Goal: Information Seeking & Learning: Check status

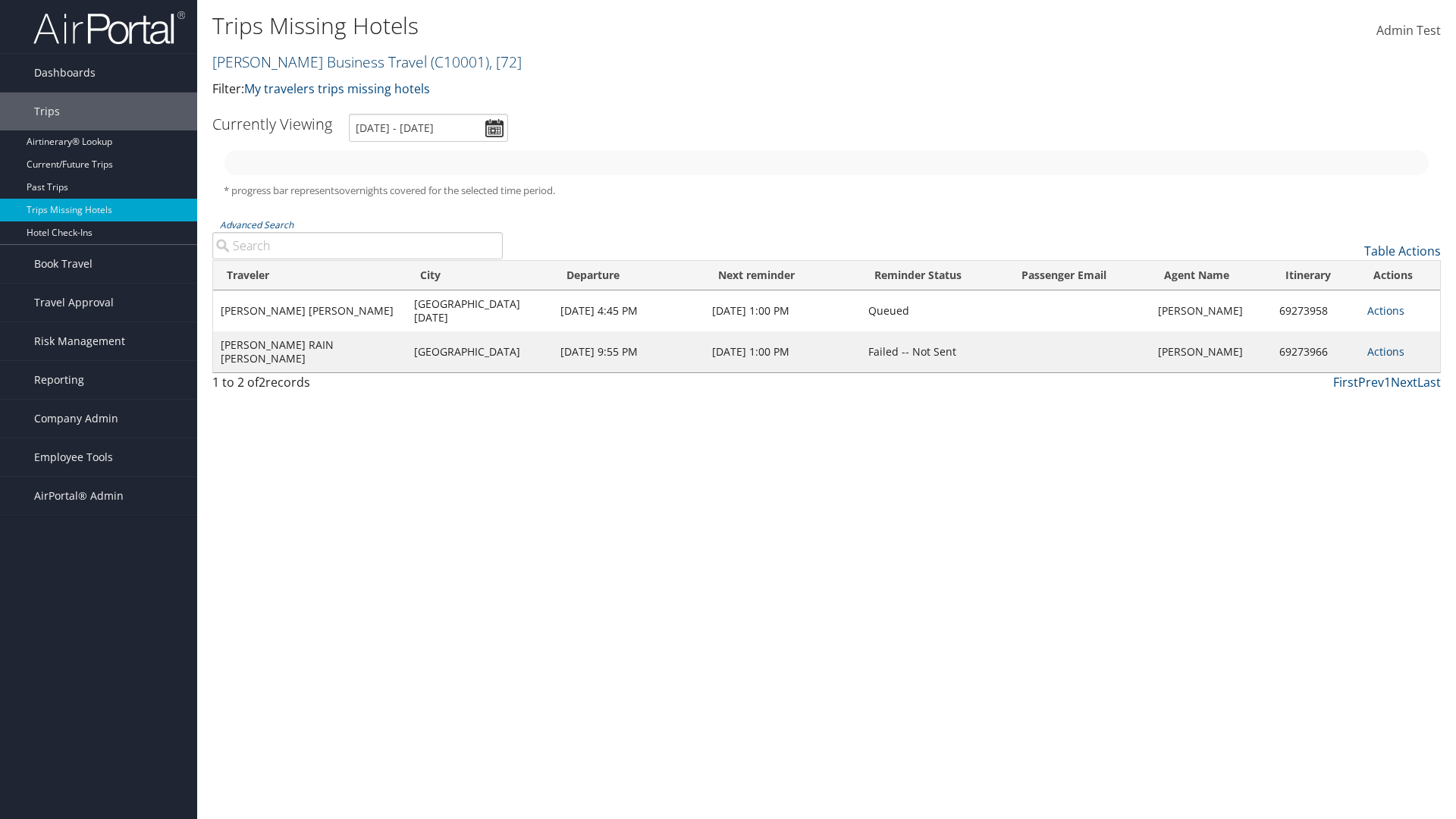
click at [313, 61] on link "[PERSON_NAME] Business Travel ( C10001 ) , [ 72 ]" at bounding box center [367, 61] width 310 height 20
click at [0, 0] on input "search" at bounding box center [0, 0] width 0 height 0
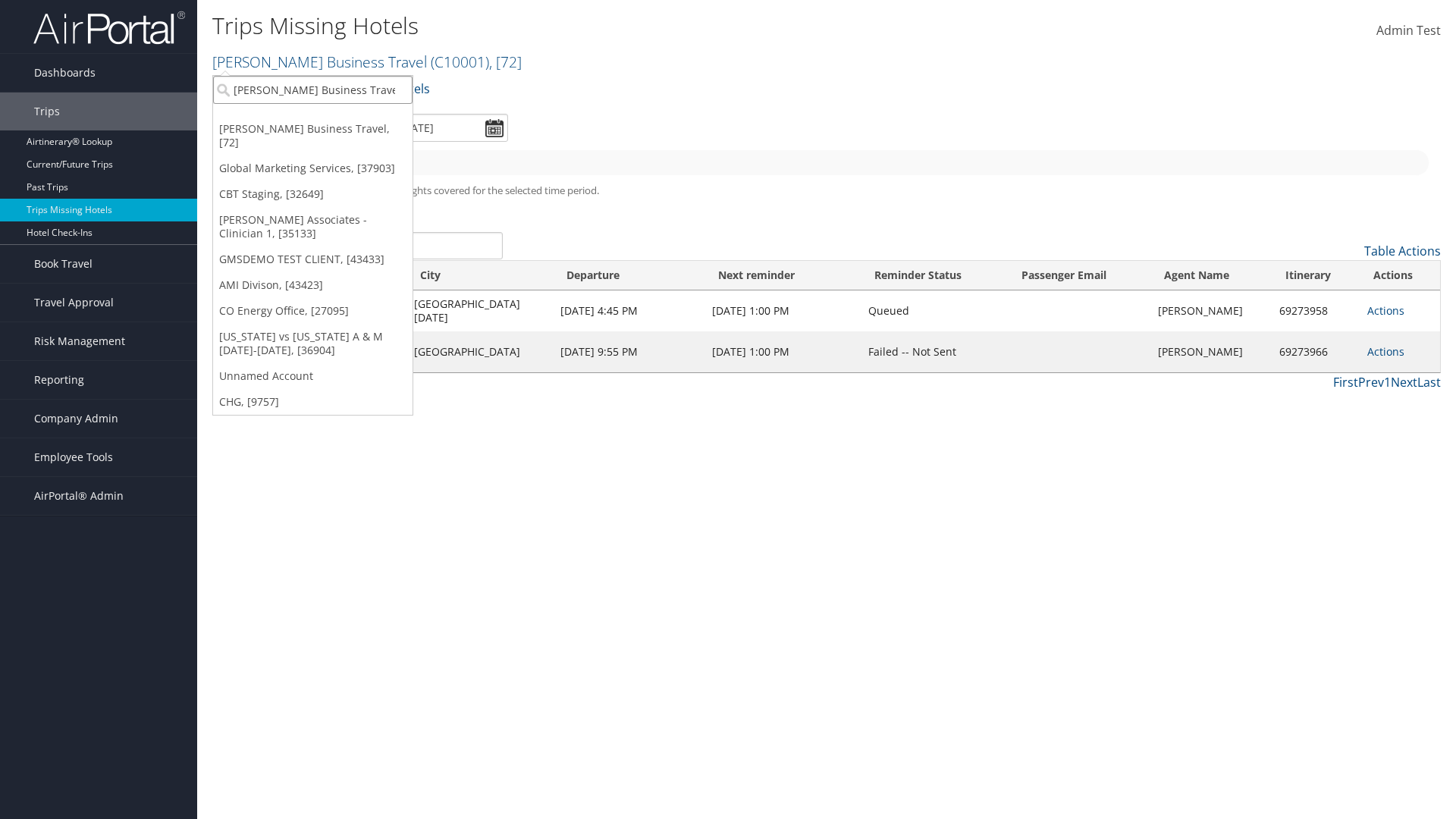
type input "[PERSON_NAME] Business Travel"
click at [334, 132] on div "Account" at bounding box center [334, 131] width 259 height 14
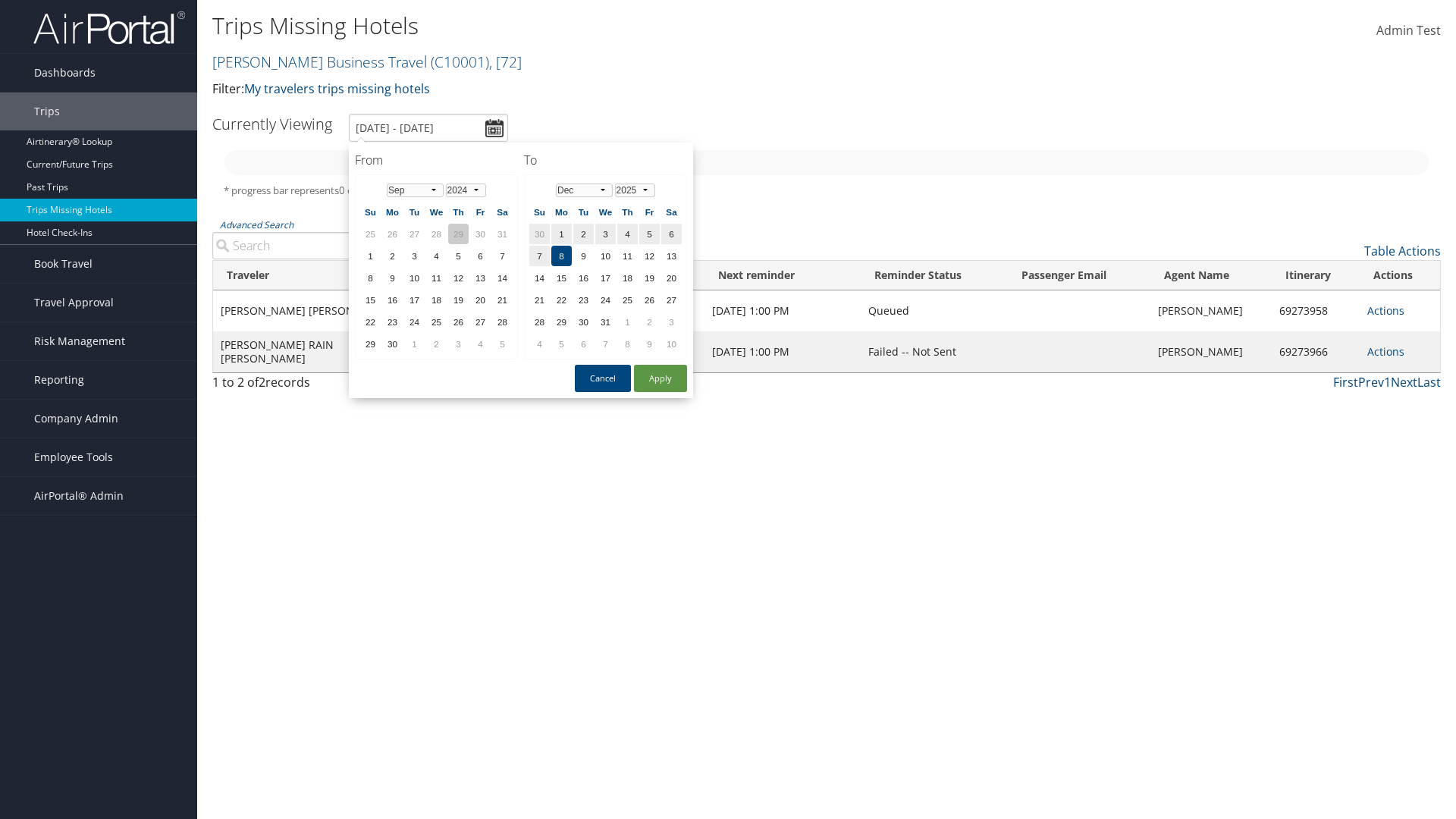
click at [458, 234] on td "29" at bounding box center [458, 234] width 20 height 20
click at [661, 378] on button "Apply" at bounding box center [661, 378] width 53 height 27
type input "8/29/2024 - 12/8/2025"
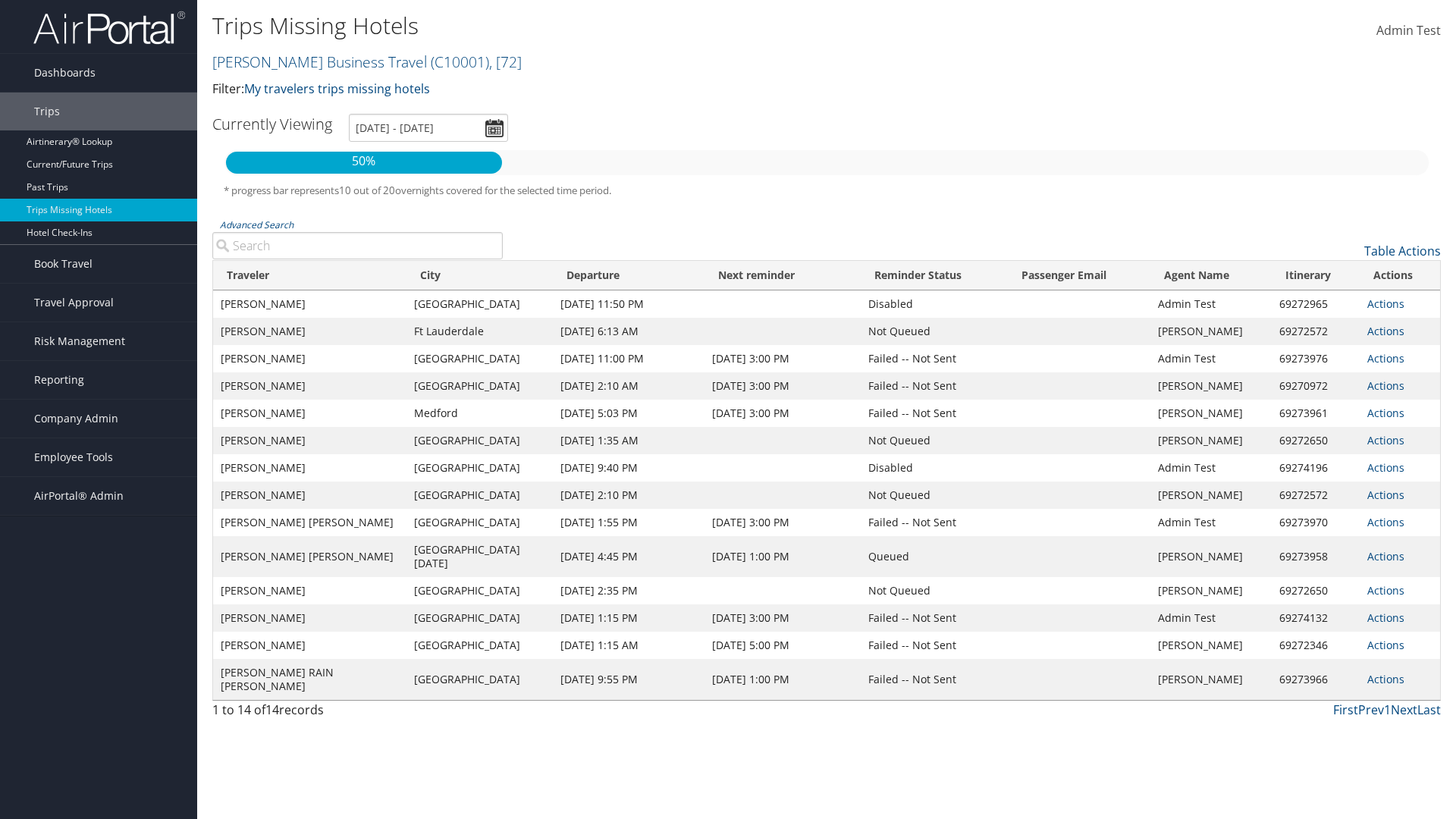
click at [1385, 303] on link "Actions" at bounding box center [1386, 303] width 37 height 15
click at [0, 0] on link "View Itinerary" at bounding box center [0, 0] width 0 height 0
click at [1385, 303] on link "Actions" at bounding box center [1386, 303] width 37 height 15
